Goal: Information Seeking & Learning: Learn about a topic

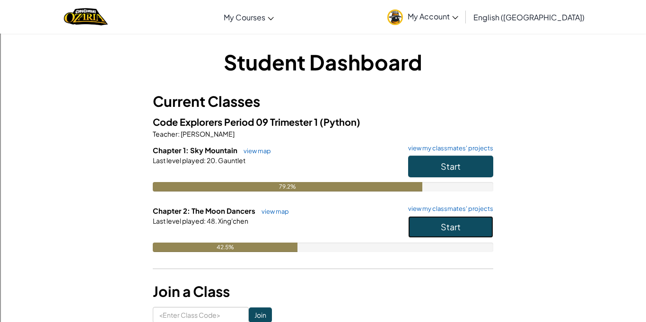
click at [469, 231] on button "Start" at bounding box center [450, 227] width 85 height 22
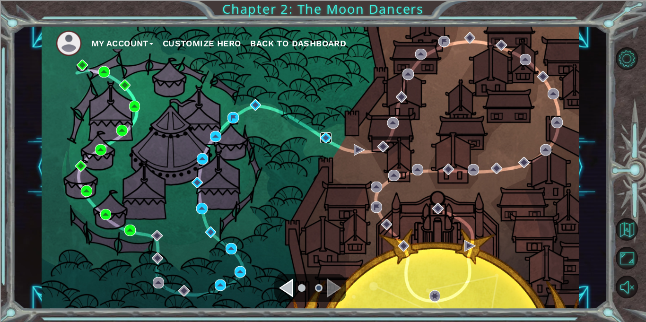
click at [325, 143] on img at bounding box center [325, 137] width 11 height 11
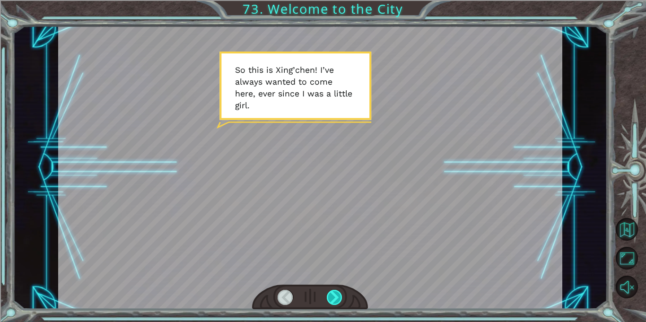
click at [332, 296] on div at bounding box center [335, 297] width 16 height 15
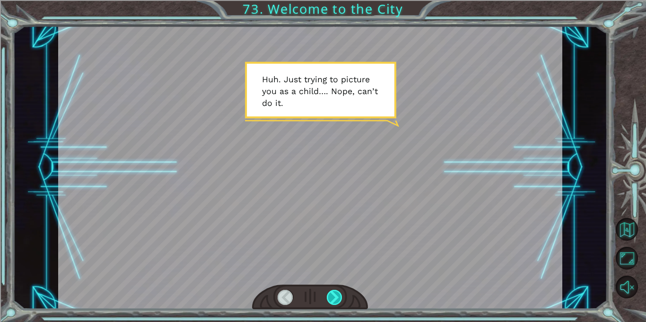
click at [334, 297] on div at bounding box center [335, 297] width 16 height 15
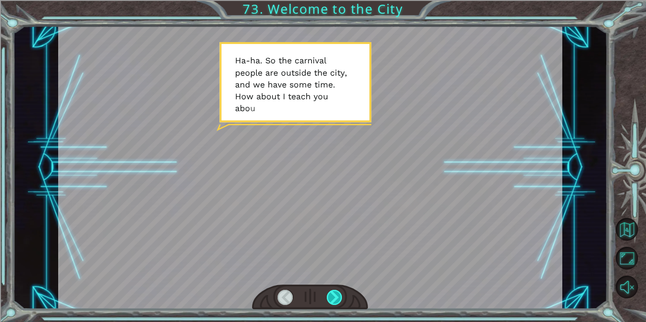
click at [339, 303] on div at bounding box center [335, 297] width 16 height 15
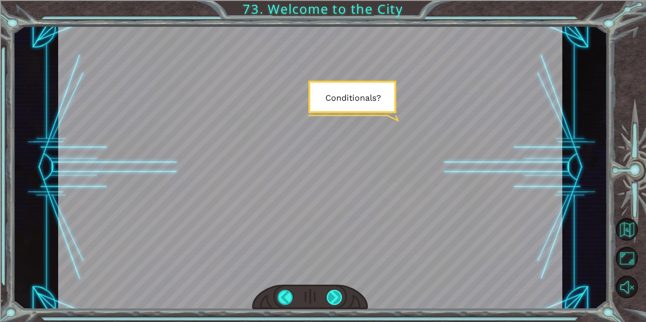
click at [337, 295] on div at bounding box center [335, 297] width 16 height 15
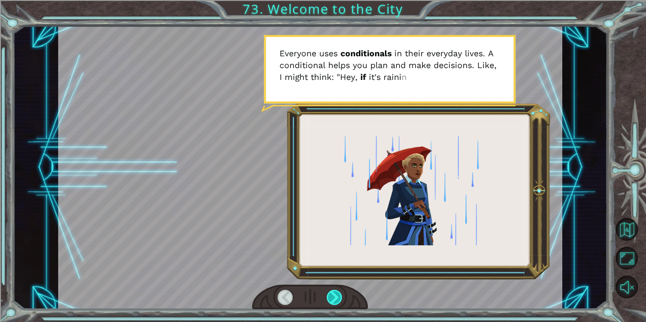
click at [336, 301] on div at bounding box center [335, 297] width 16 height 15
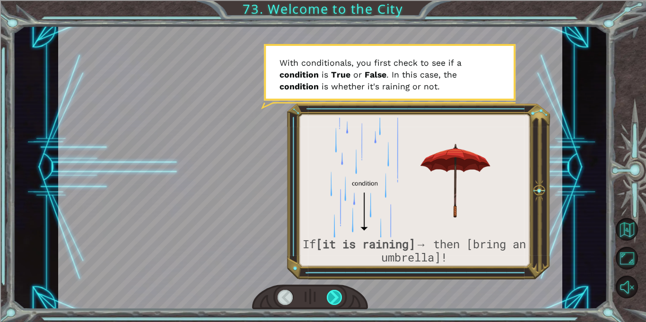
click at [341, 295] on div at bounding box center [335, 297] width 16 height 15
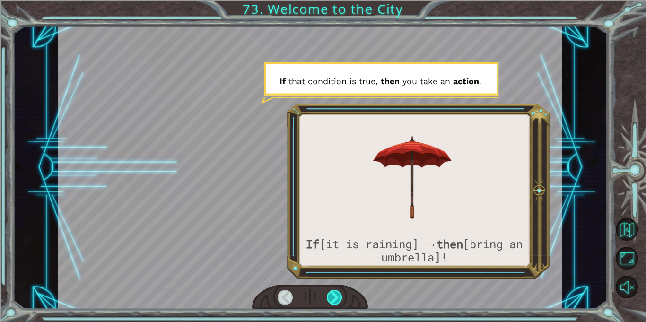
click at [336, 302] on div at bounding box center [335, 297] width 16 height 15
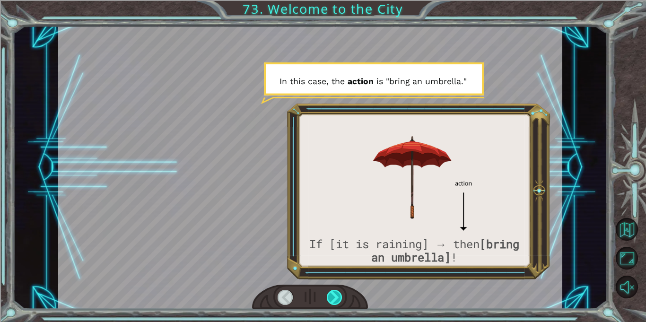
click at [336, 299] on div at bounding box center [335, 297] width 16 height 15
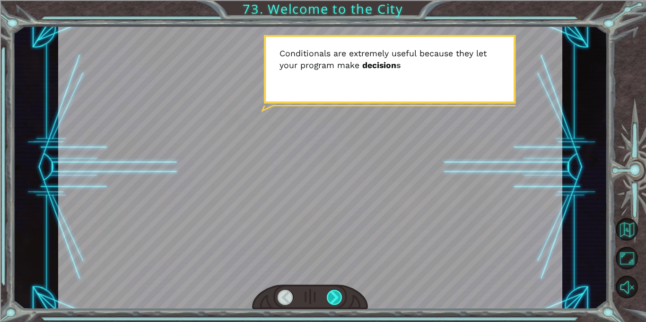
click at [335, 292] on div at bounding box center [335, 297] width 16 height 15
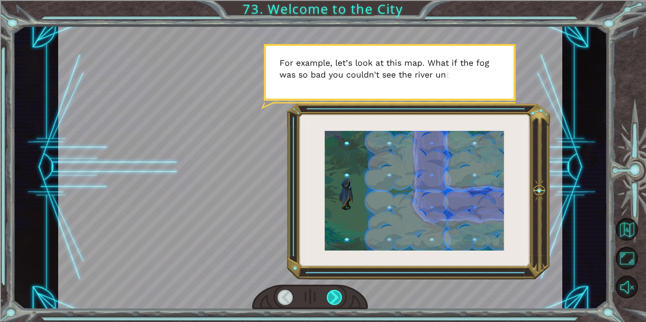
click at [331, 298] on div at bounding box center [335, 297] width 16 height 15
click at [330, 298] on div at bounding box center [335, 297] width 16 height 15
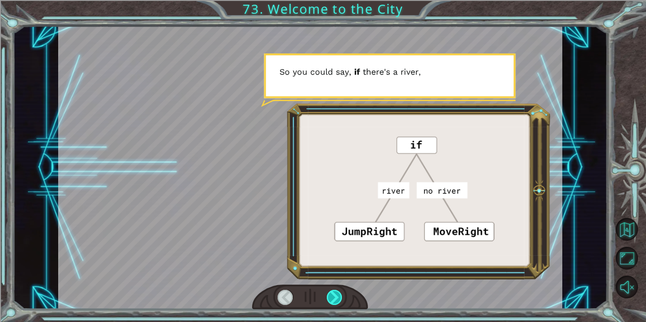
click at [339, 291] on div at bounding box center [335, 297] width 16 height 15
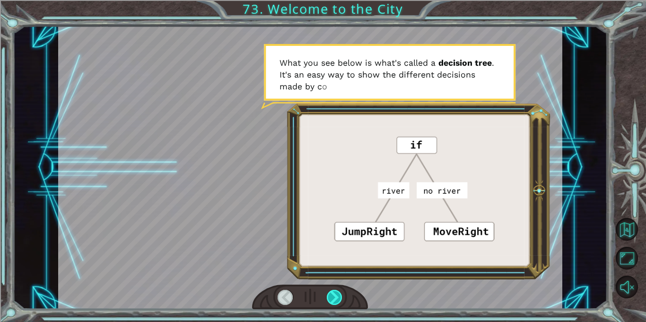
click at [336, 292] on div at bounding box center [335, 297] width 16 height 15
